Goal: Answer question/provide support: Share knowledge or assist other users

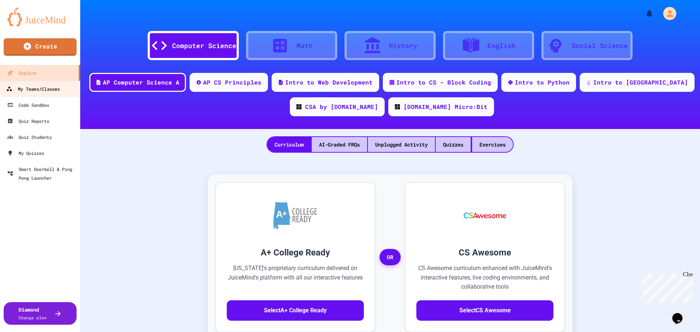
click at [39, 92] on div "My Teams/Classes" at bounding box center [33, 89] width 54 height 9
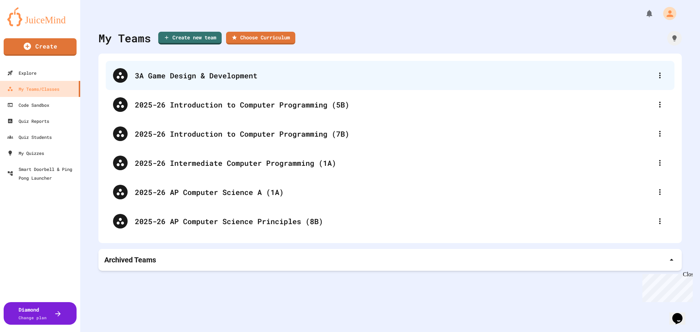
click at [225, 71] on div "3A Game Design & Development" at bounding box center [393, 75] width 517 height 11
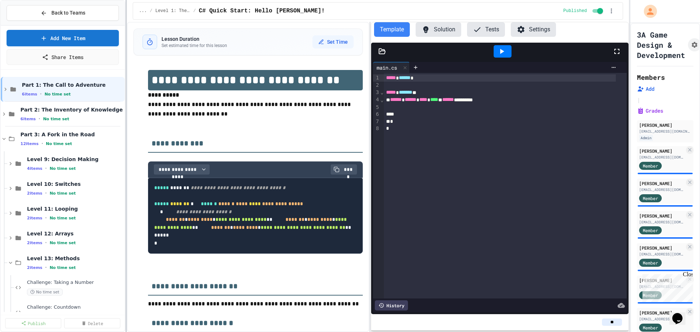
click at [126, 173] on div at bounding box center [125, 166] width 1 height 332
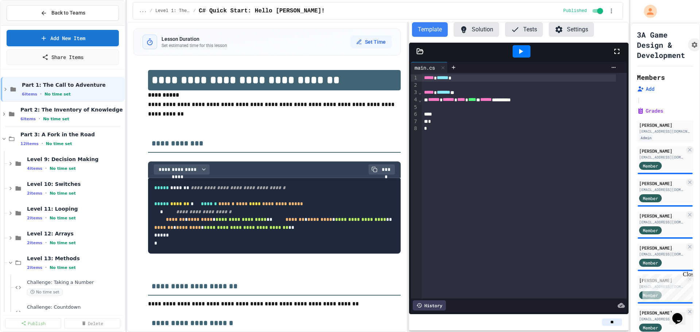
click at [408, 169] on div "**********" at bounding box center [378, 177] width 502 height 310
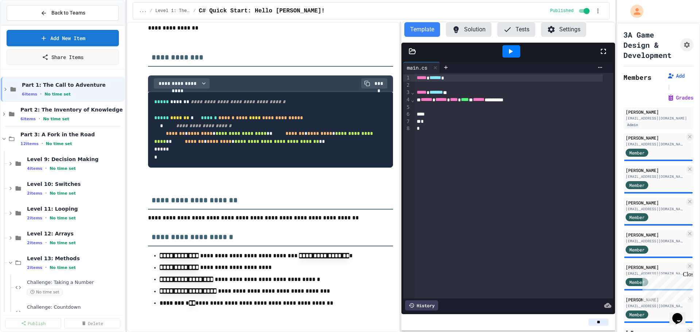
click at [618, 191] on div "**********" at bounding box center [350, 166] width 700 height 332
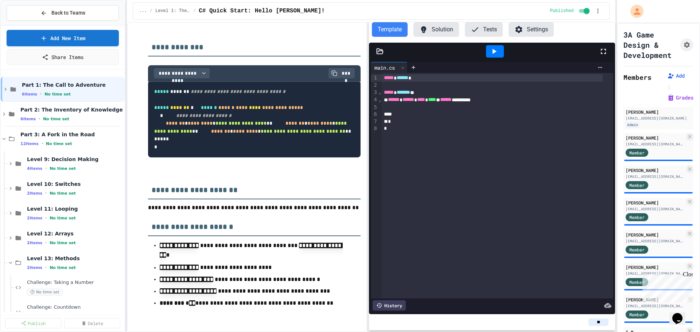
click at [370, 196] on div "**********" at bounding box center [371, 177] width 488 height 310
click at [50, 267] on span "No time set" at bounding box center [63, 267] width 26 height 5
click at [55, 264] on div "Level 13: Methods 2 items • No time set" at bounding box center [71, 262] width 89 height 15
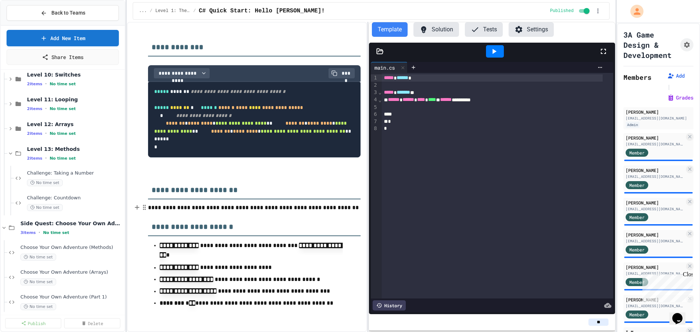
scroll to position [73, 0]
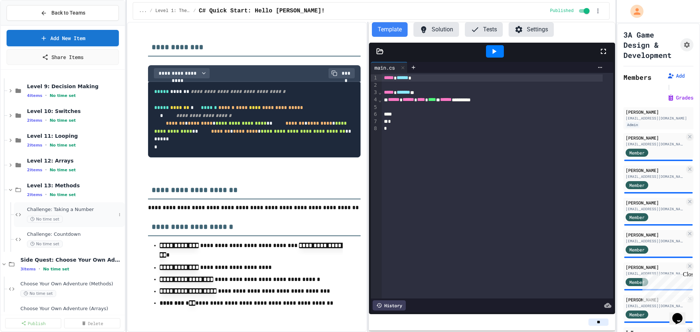
click at [63, 215] on div "Challenge: Taking a Number No time set" at bounding box center [71, 215] width 89 height 16
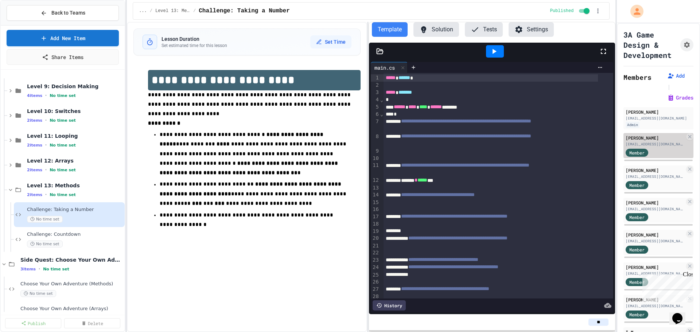
click at [657, 145] on div "[EMAIL_ADDRESS][DOMAIN_NAME]" at bounding box center [654, 143] width 59 height 5
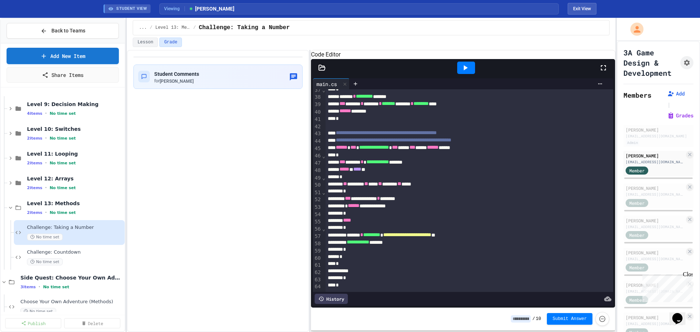
scroll to position [288, 0]
click at [308, 182] on div "**********" at bounding box center [371, 191] width 488 height 282
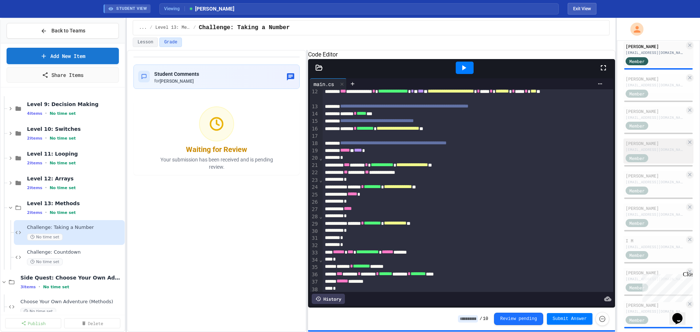
scroll to position [219, 0]
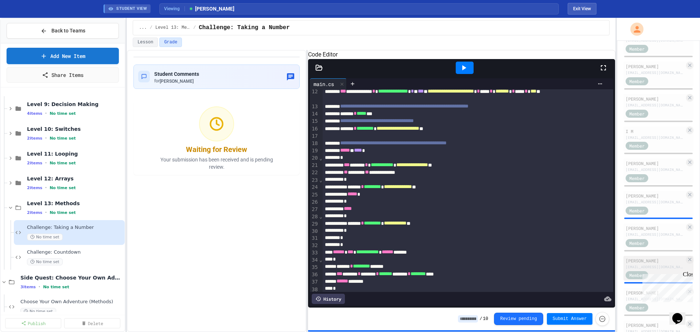
click at [654, 266] on div "[EMAIL_ADDRESS][DOMAIN_NAME]" at bounding box center [654, 266] width 59 height 5
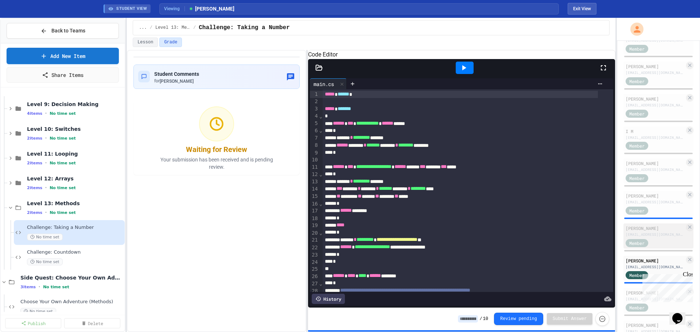
click at [655, 233] on div "[EMAIL_ADDRESS][DOMAIN_NAME]" at bounding box center [654, 234] width 59 height 5
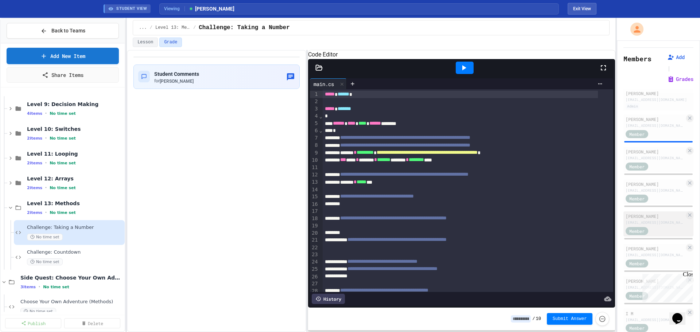
scroll to position [182, 0]
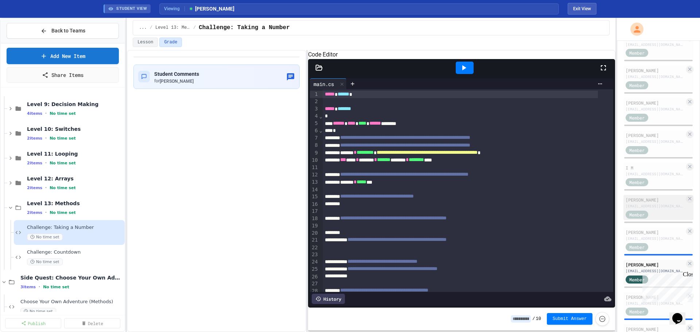
click at [659, 209] on div "[PERSON_NAME] [EMAIL_ADDRESS][DOMAIN_NAME] Member" at bounding box center [658, 207] width 70 height 25
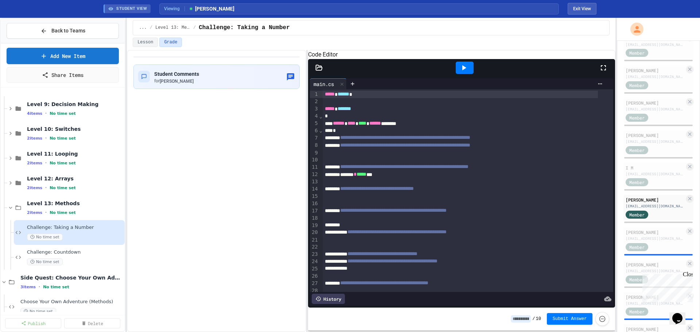
scroll to position [283, 0]
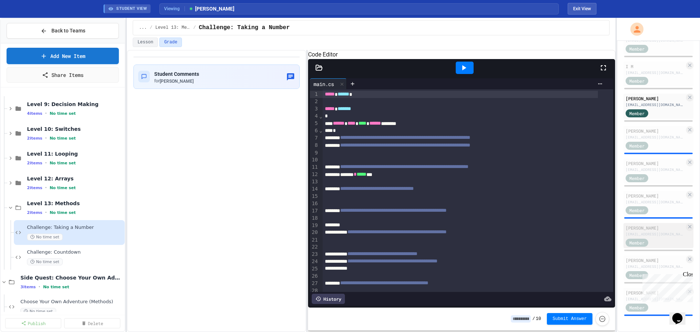
click at [663, 234] on div "[EMAIL_ADDRESS][DOMAIN_NAME]" at bounding box center [654, 233] width 59 height 5
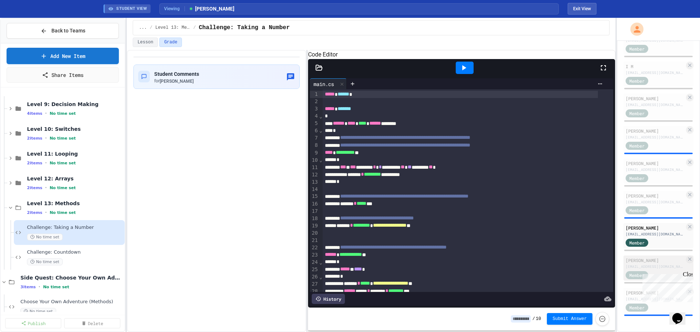
click at [657, 264] on div "[EMAIL_ADDRESS][DOMAIN_NAME]" at bounding box center [654, 266] width 59 height 5
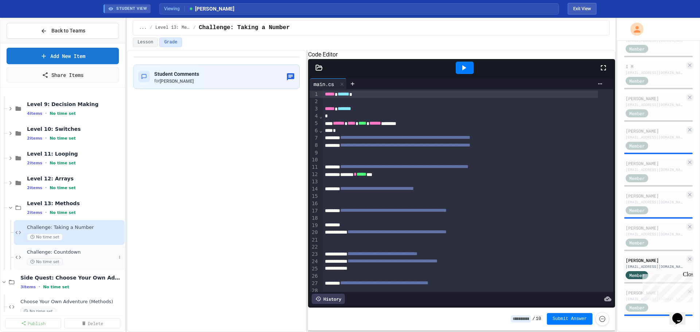
click at [66, 253] on span "Challenge: Countdown" at bounding box center [71, 252] width 89 height 6
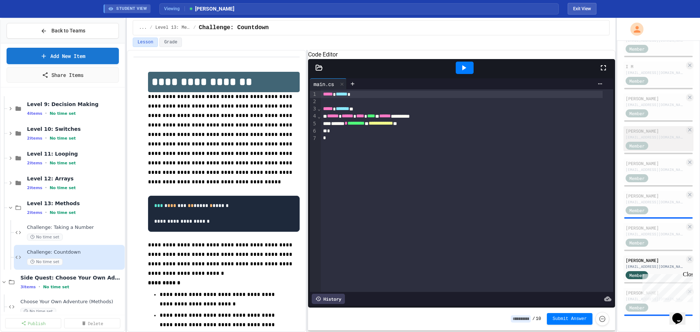
click at [666, 143] on div "Member" at bounding box center [654, 145] width 59 height 9
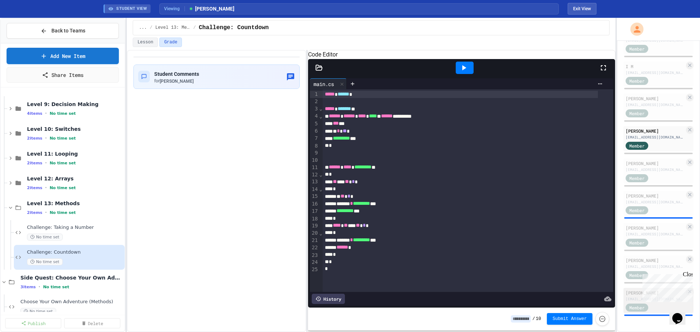
click at [651, 307] on div "Member" at bounding box center [643, 306] width 36 height 9
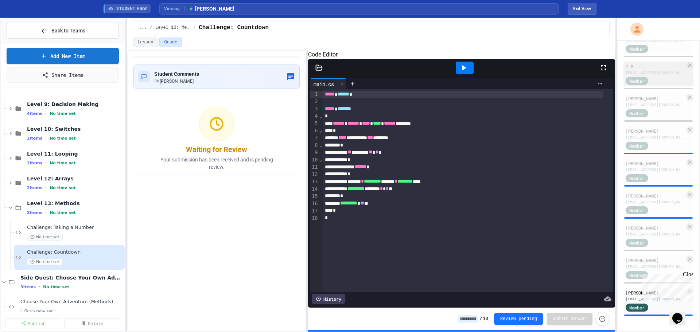
click at [654, 72] on div "[EMAIL_ADDRESS][DOMAIN_NAME]" at bounding box center [654, 72] width 59 height 5
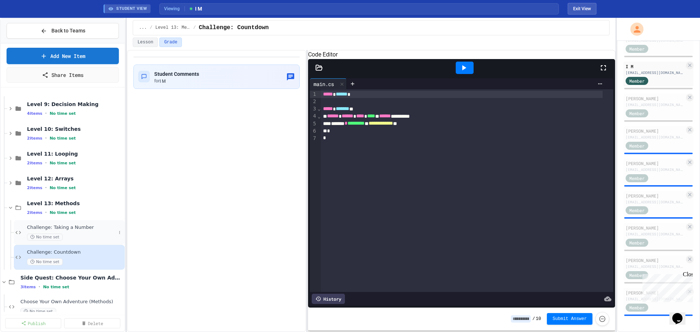
click at [63, 229] on span "Challenge: Taking a Number" at bounding box center [71, 227] width 89 height 6
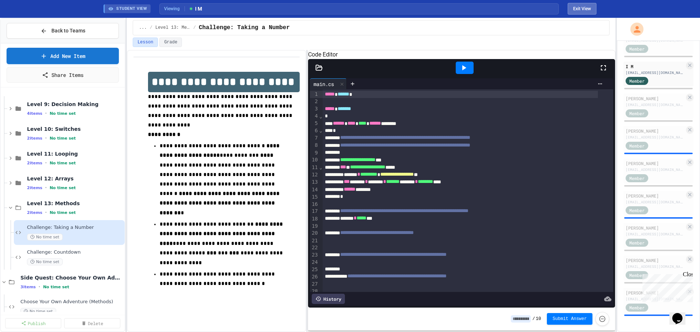
click at [588, 8] on button "Exit View" at bounding box center [581, 9] width 29 height 12
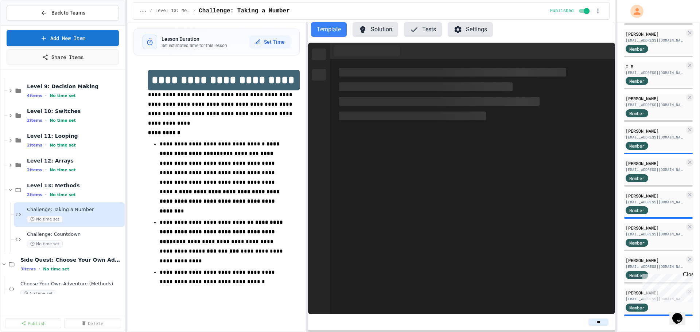
scroll to position [266, 0]
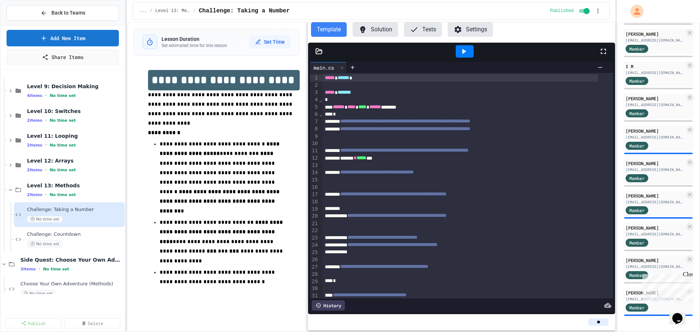
click at [376, 28] on button "Solution" at bounding box center [375, 29] width 46 height 15
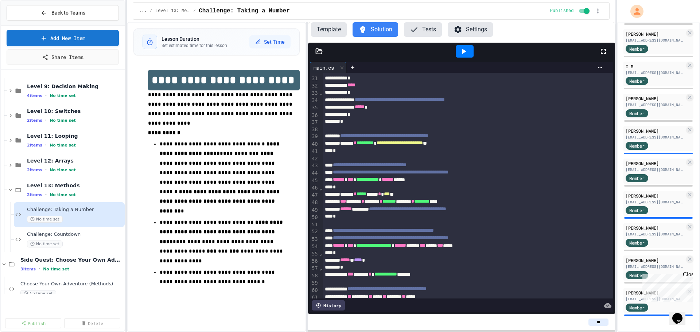
scroll to position [255, 0]
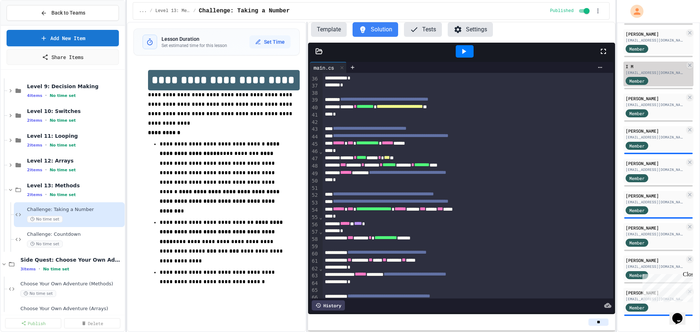
click at [663, 72] on div "[EMAIL_ADDRESS][DOMAIN_NAME]" at bounding box center [654, 72] width 59 height 5
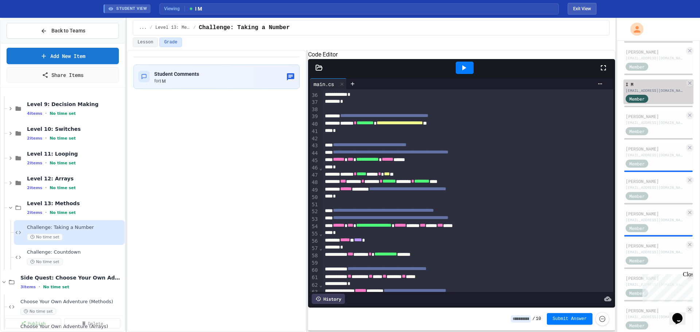
scroll to position [283, 0]
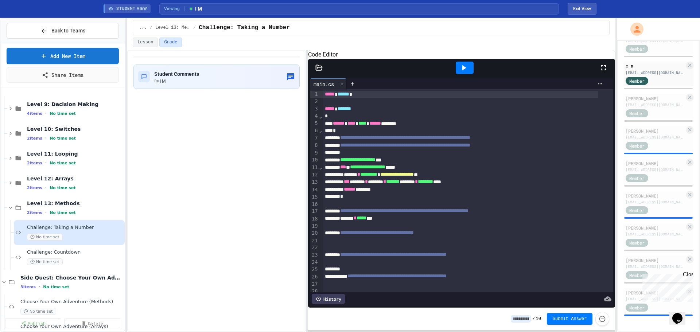
click at [346, 169] on span "***" at bounding box center [343, 166] width 6 height 5
click at [379, 171] on div "**********" at bounding box center [459, 167] width 275 height 7
click at [353, 169] on span "******" at bounding box center [346, 166] width 13 height 5
click at [574, 7] on button "Exit View" at bounding box center [581, 9] width 29 height 12
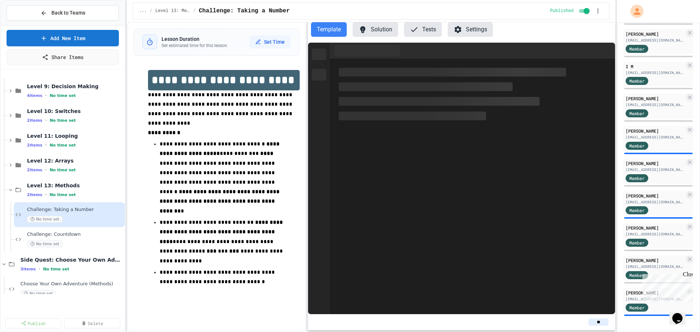
scroll to position [266, 0]
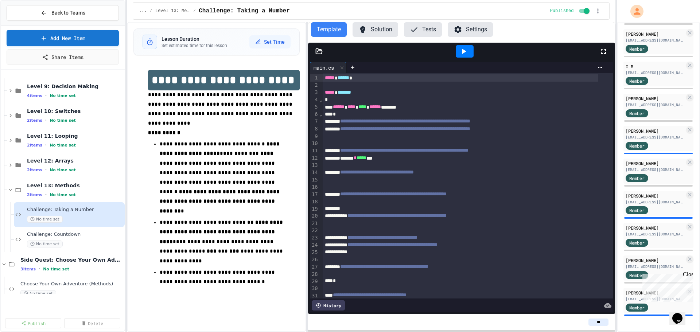
click at [374, 32] on button "Solution" at bounding box center [375, 29] width 46 height 15
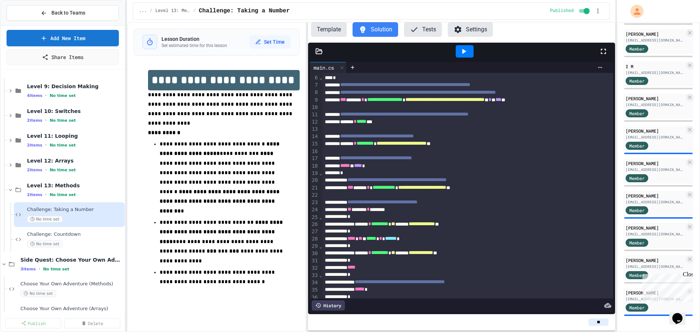
scroll to position [0, 0]
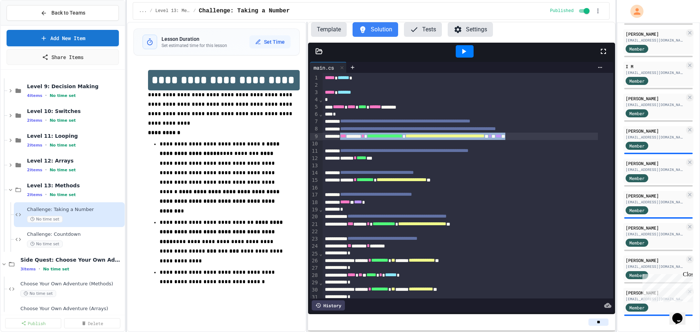
drag, startPoint x: 346, startPoint y: 137, endPoint x: 588, endPoint y: 137, distance: 242.3
click at [588, 137] on div "**********" at bounding box center [459, 136] width 275 height 7
copy div "**********"
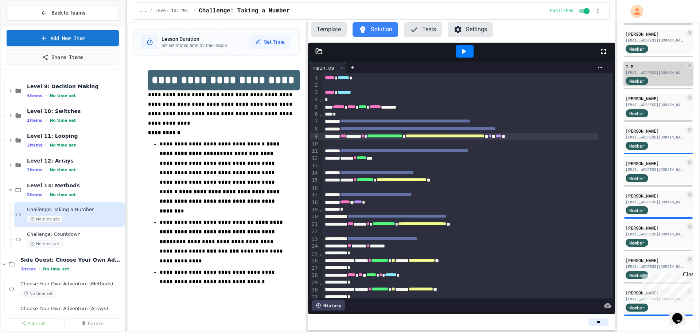
click at [653, 71] on div "[EMAIL_ADDRESS][DOMAIN_NAME]" at bounding box center [654, 72] width 59 height 5
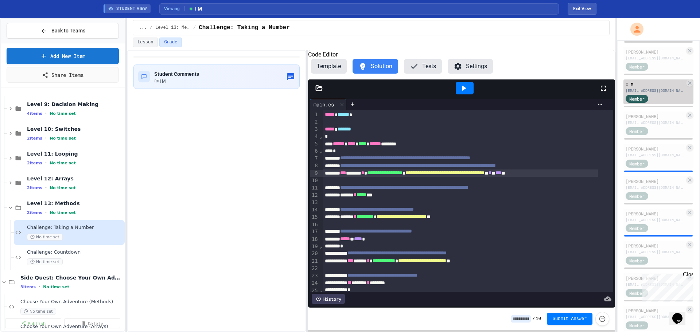
scroll to position [283, 0]
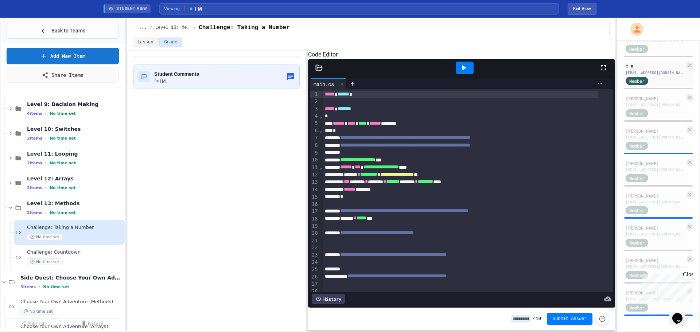
click at [350, 156] on div at bounding box center [459, 152] width 275 height 7
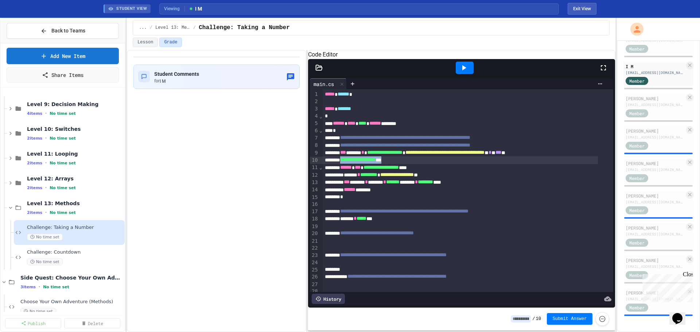
drag, startPoint x: 411, startPoint y: 170, endPoint x: 346, endPoint y: 171, distance: 65.2
click at [346, 164] on div "**********" at bounding box center [459, 159] width 275 height 7
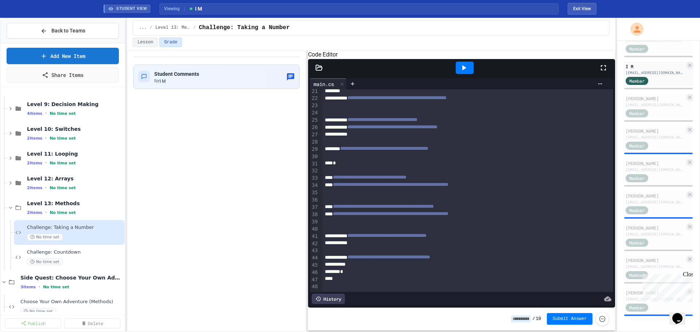
scroll to position [169, 0]
click at [366, 218] on div at bounding box center [467, 221] width 290 height 7
click at [382, 189] on div at bounding box center [467, 192] width 290 height 7
click at [411, 188] on div "**********" at bounding box center [459, 191] width 275 height 7
click at [586, 8] on button "Exit View" at bounding box center [581, 9] width 29 height 12
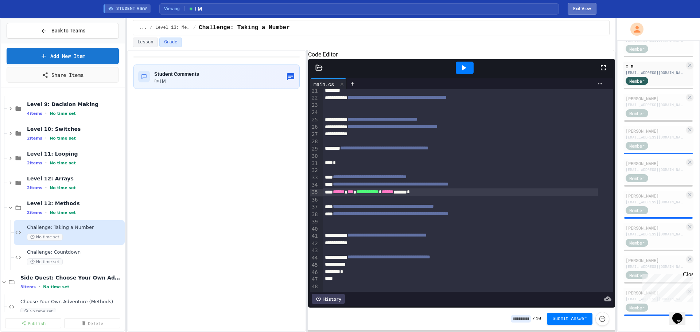
scroll to position [266, 0]
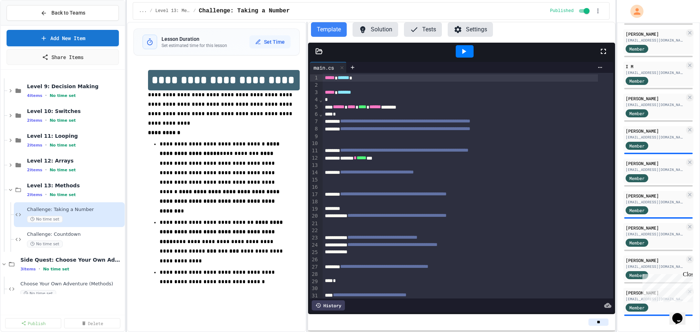
click at [386, 30] on button "Solution" at bounding box center [375, 29] width 46 height 15
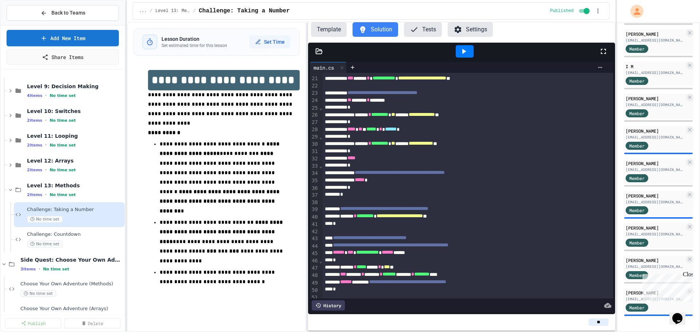
scroll to position [255, 0]
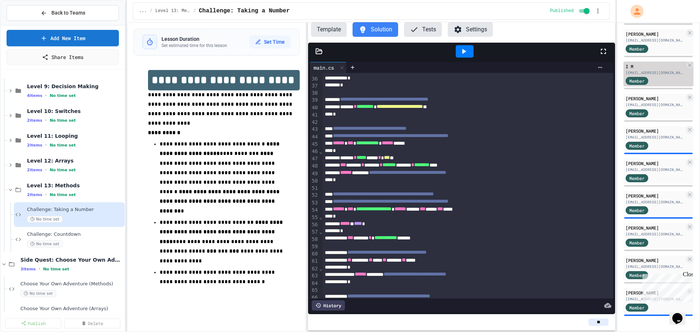
click at [661, 75] on div "[EMAIL_ADDRESS][DOMAIN_NAME]" at bounding box center [654, 72] width 59 height 5
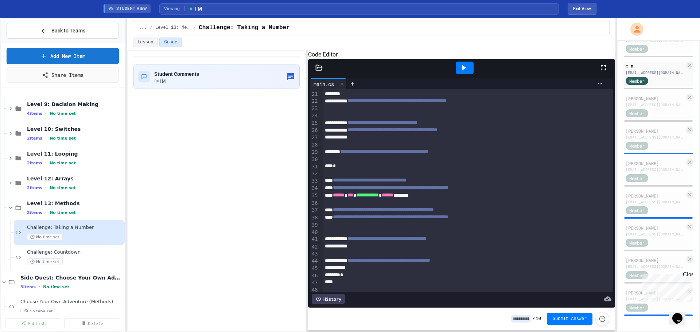
scroll to position [169, 0]
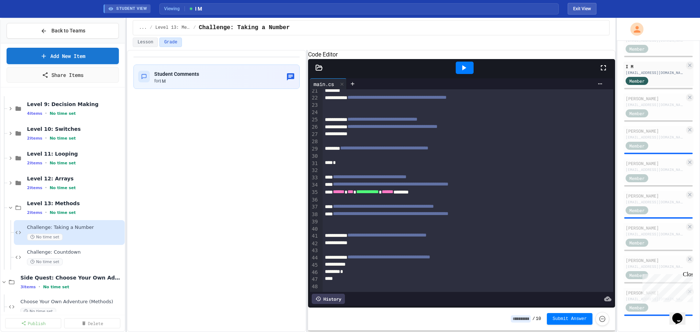
click at [438, 188] on div "**********" at bounding box center [459, 191] width 275 height 7
click at [453, 188] on div "**********" at bounding box center [459, 191] width 275 height 7
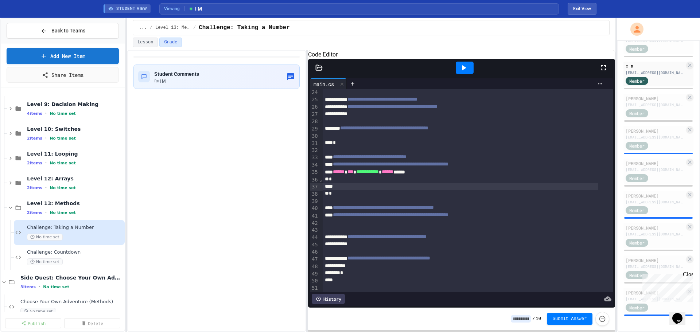
click at [336, 174] on span "******" at bounding box center [339, 171] width 12 height 5
click at [330, 183] on div "*" at bounding box center [459, 179] width 275 height 7
click at [328, 197] on div "*" at bounding box center [459, 193] width 275 height 7
click at [582, 8] on button "Exit View" at bounding box center [581, 9] width 29 height 12
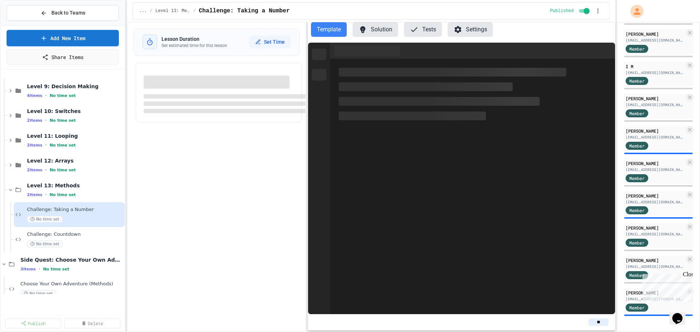
scroll to position [266, 0]
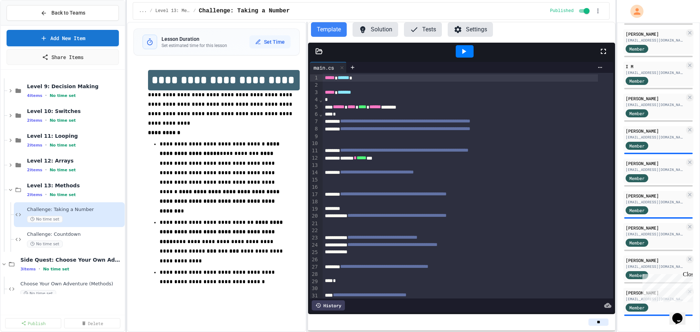
click at [370, 25] on button "Solution" at bounding box center [375, 29] width 46 height 15
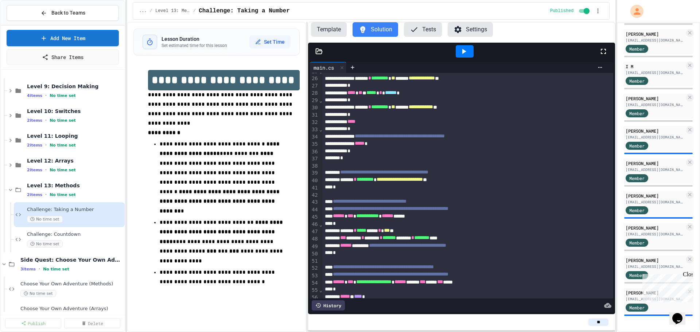
scroll to position [299, 0]
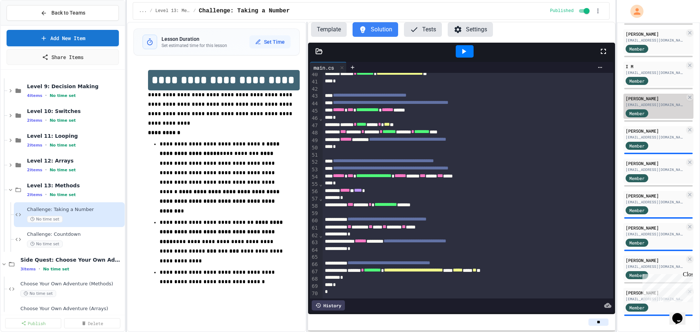
click at [656, 107] on div "[EMAIL_ADDRESS][DOMAIN_NAME]" at bounding box center [654, 104] width 59 height 5
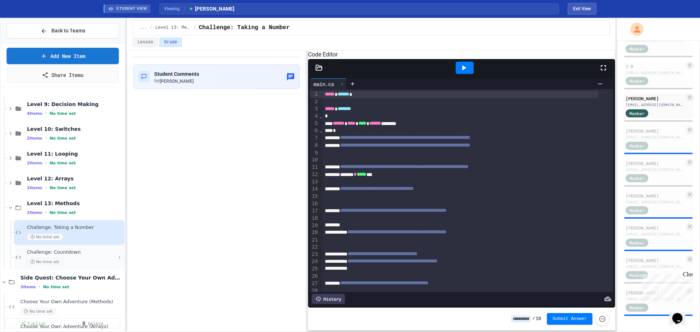
click at [73, 252] on span "Challenge: Countdown" at bounding box center [71, 252] width 89 height 6
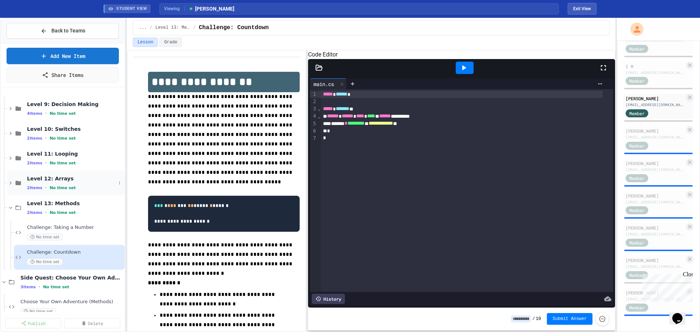
click at [9, 184] on icon at bounding box center [10, 183] width 7 height 7
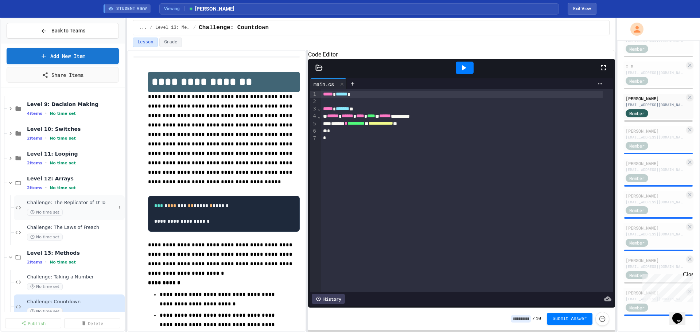
click at [57, 211] on span "No time set" at bounding box center [45, 212] width 36 height 7
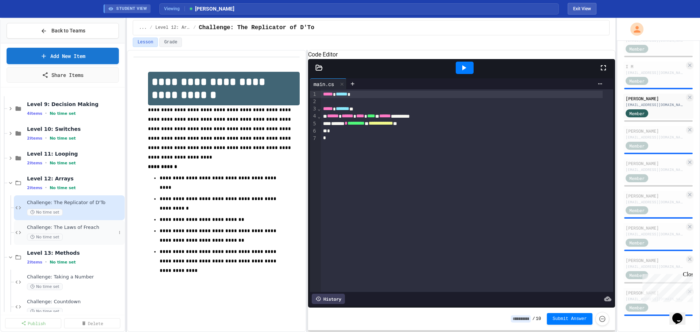
click at [68, 235] on div "No time set" at bounding box center [71, 237] width 89 height 7
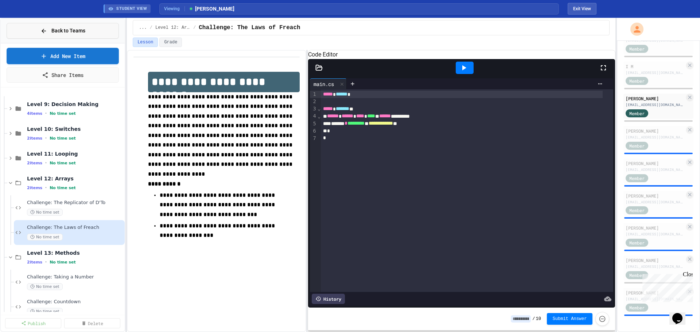
click at [58, 30] on span "Back to Teams" at bounding box center [68, 31] width 34 height 8
